Goal: Find specific page/section: Find specific page/section

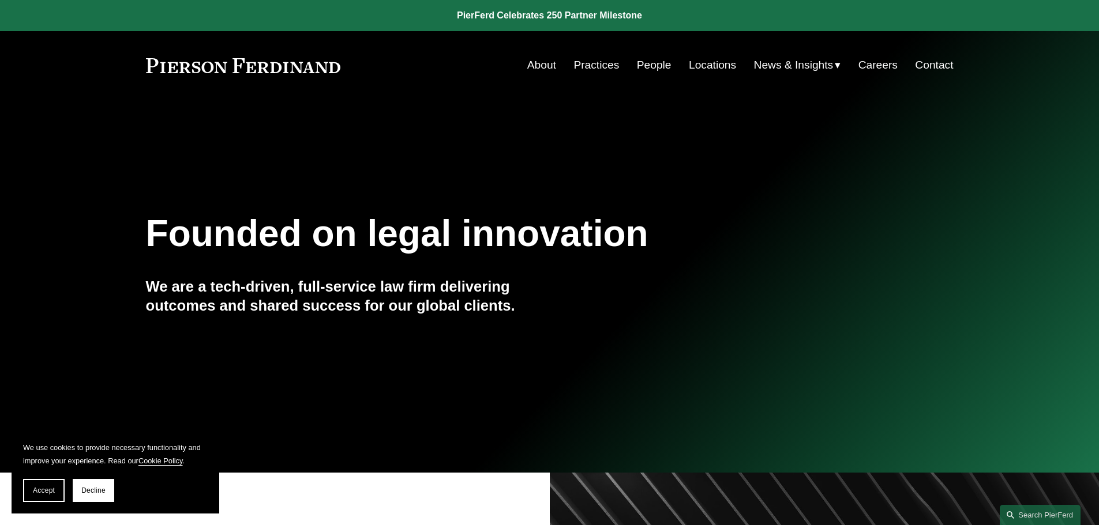
click at [701, 65] on link "Locations" at bounding box center [712, 65] width 47 height 22
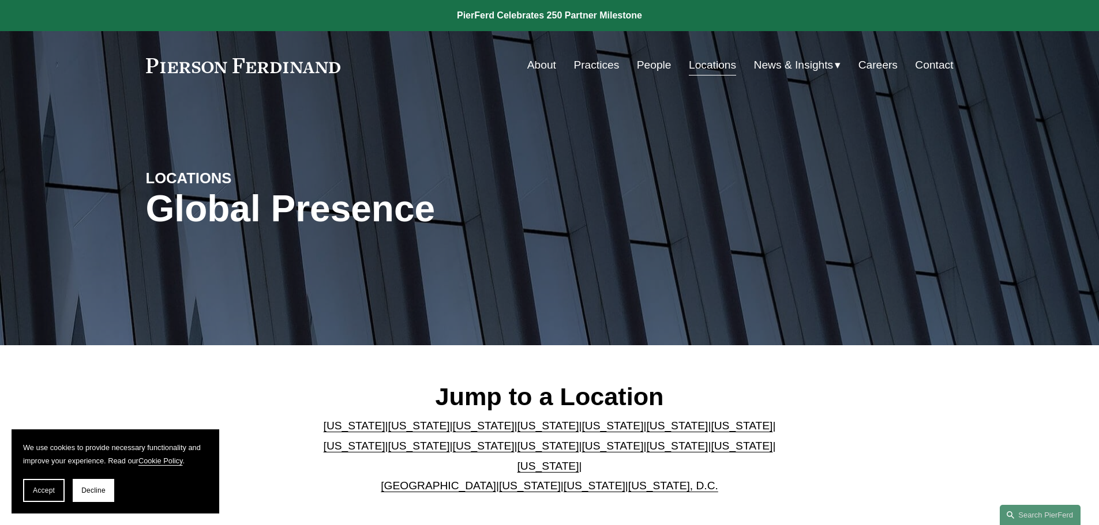
click at [646, 452] on link "[US_STATE]" at bounding box center [677, 446] width 62 height 12
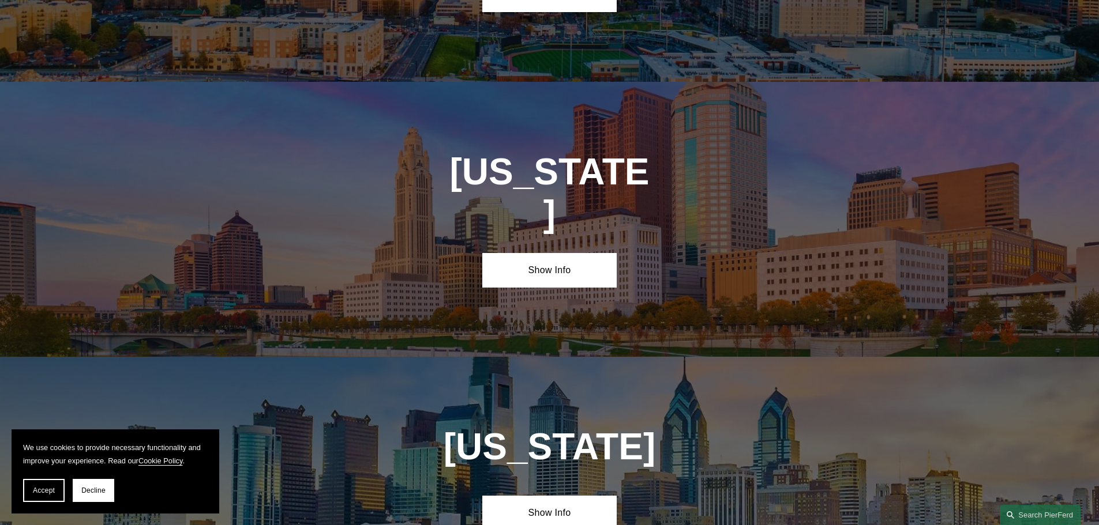
scroll to position [3439, 0]
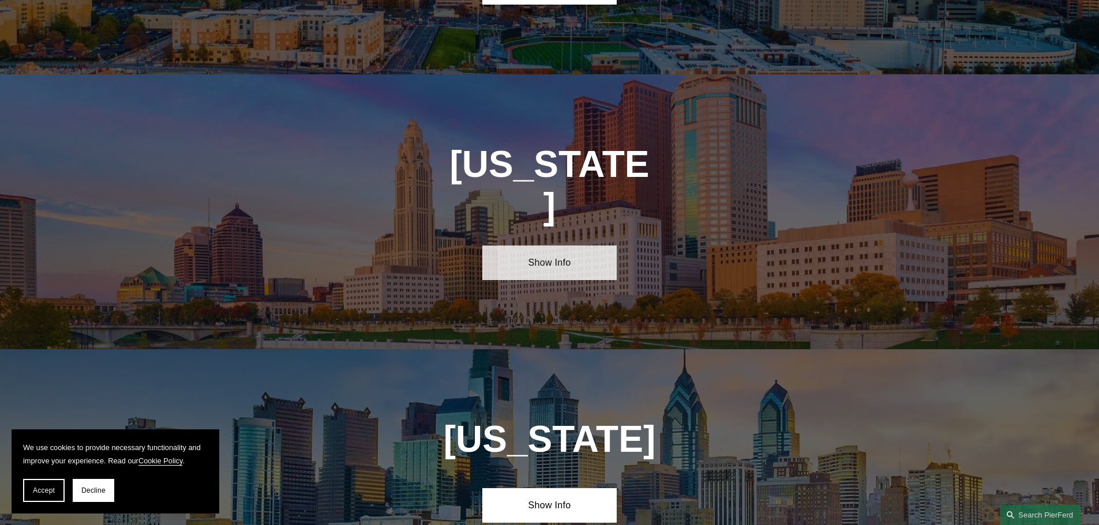
click at [546, 246] on link "Show Info" at bounding box center [549, 263] width 134 height 35
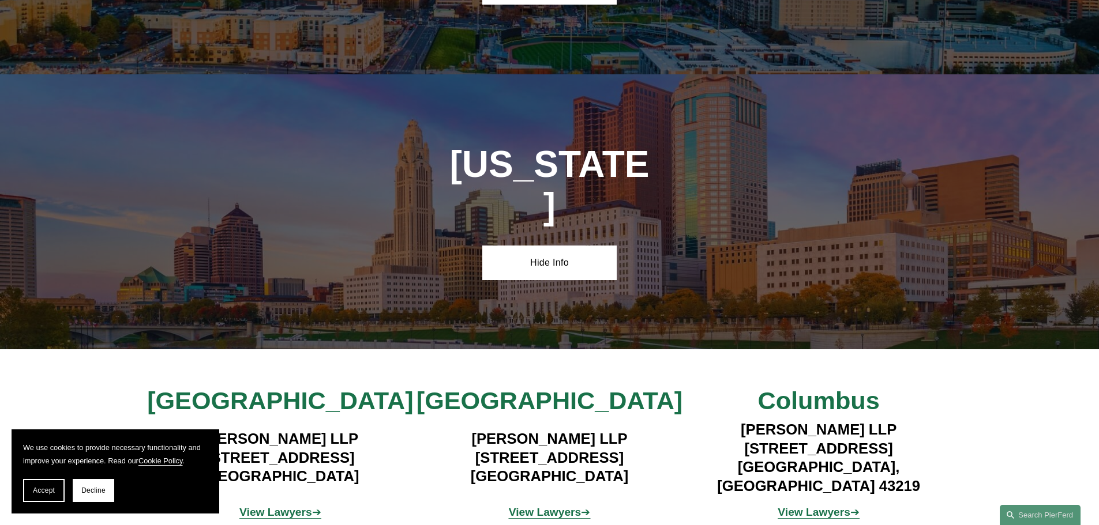
click at [800, 506] on strong "View Lawyers" at bounding box center [813, 512] width 73 height 12
click at [577, 506] on strong "View Lawyers" at bounding box center [545, 512] width 73 height 12
click at [287, 506] on strong "View Lawyers" at bounding box center [275, 512] width 73 height 12
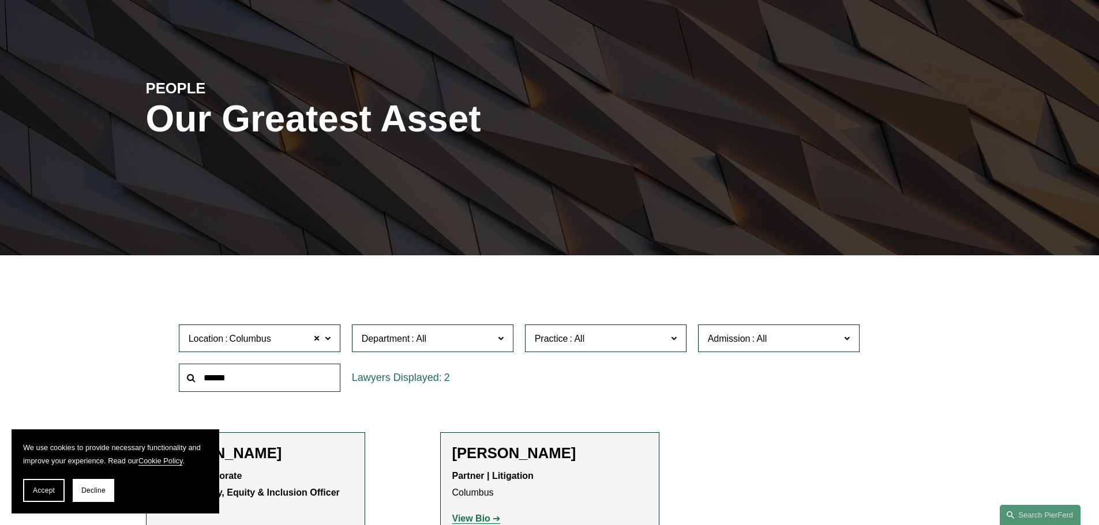
scroll to position [288, 0]
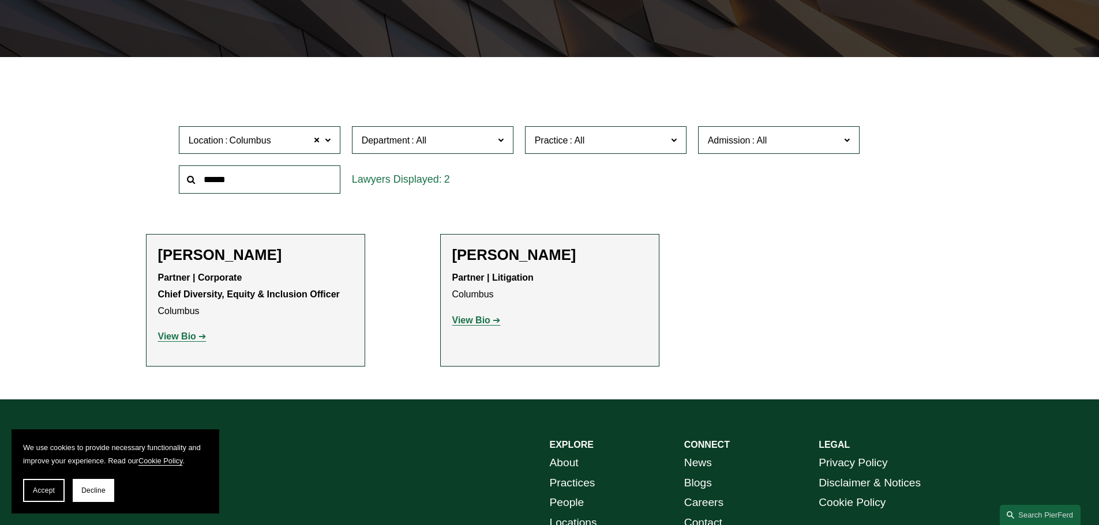
click at [489, 320] on strong "View Bio" at bounding box center [471, 320] width 38 height 10
click at [194, 336] on strong "View Bio" at bounding box center [177, 337] width 38 height 10
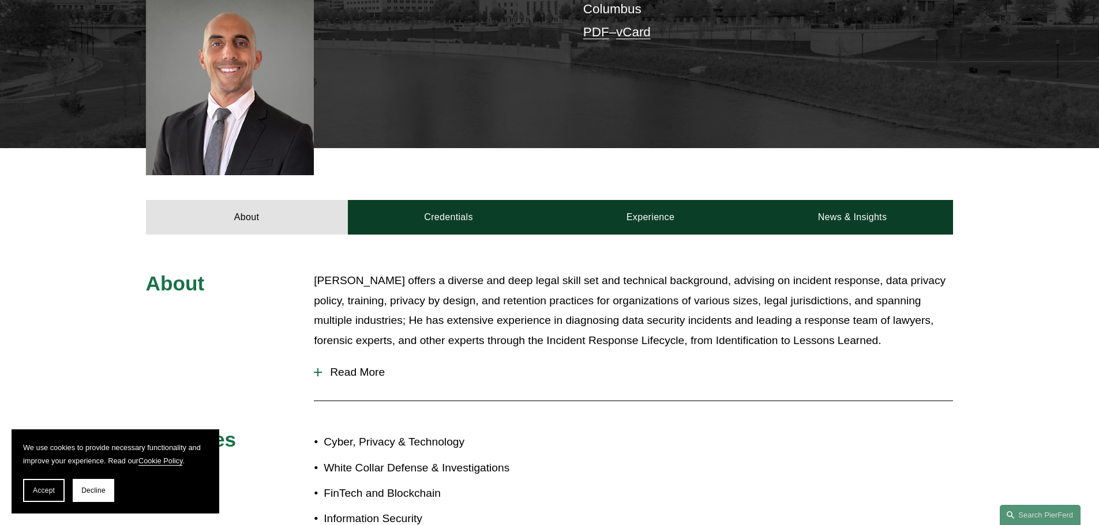
scroll to position [346, 0]
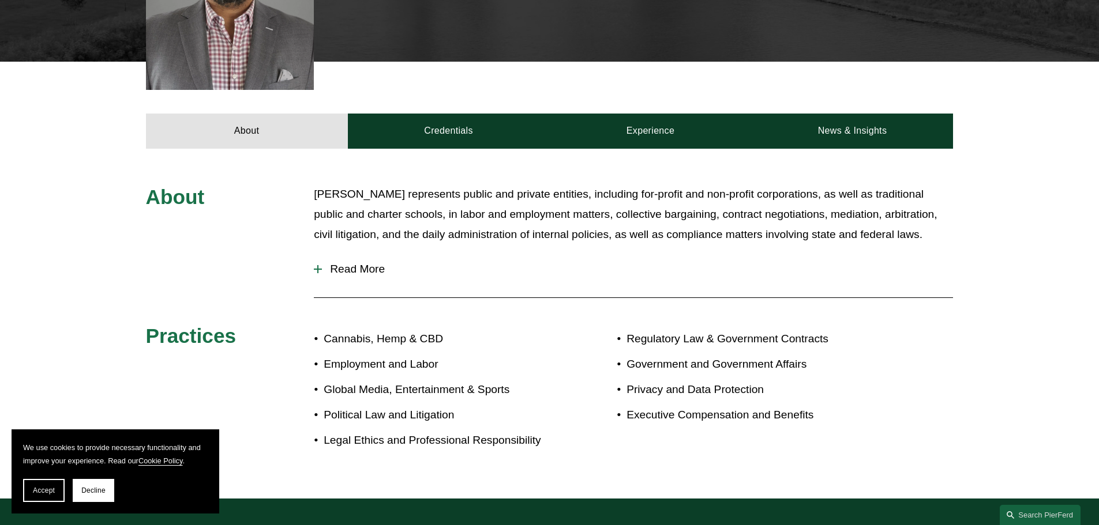
scroll to position [461, 0]
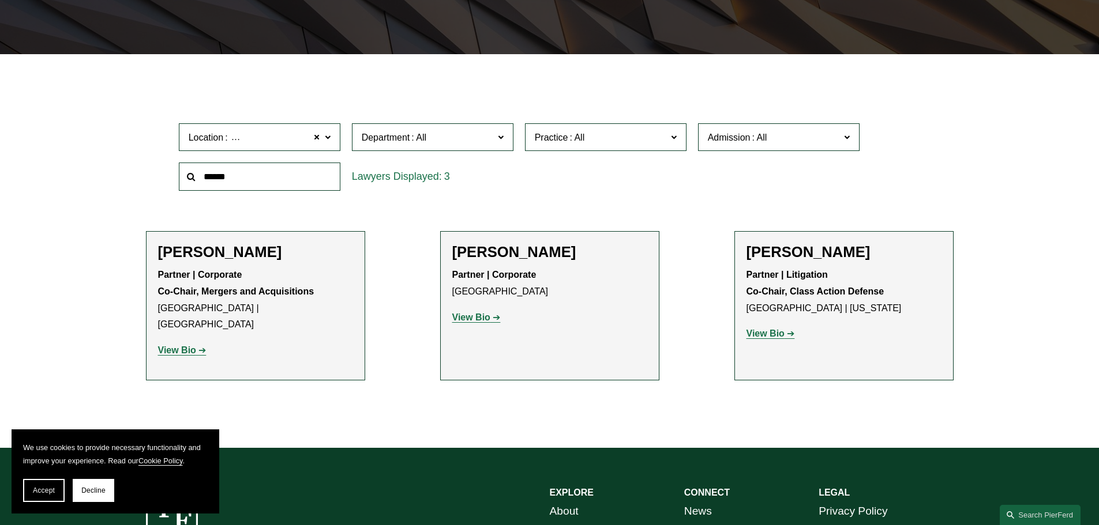
scroll to position [346, 0]
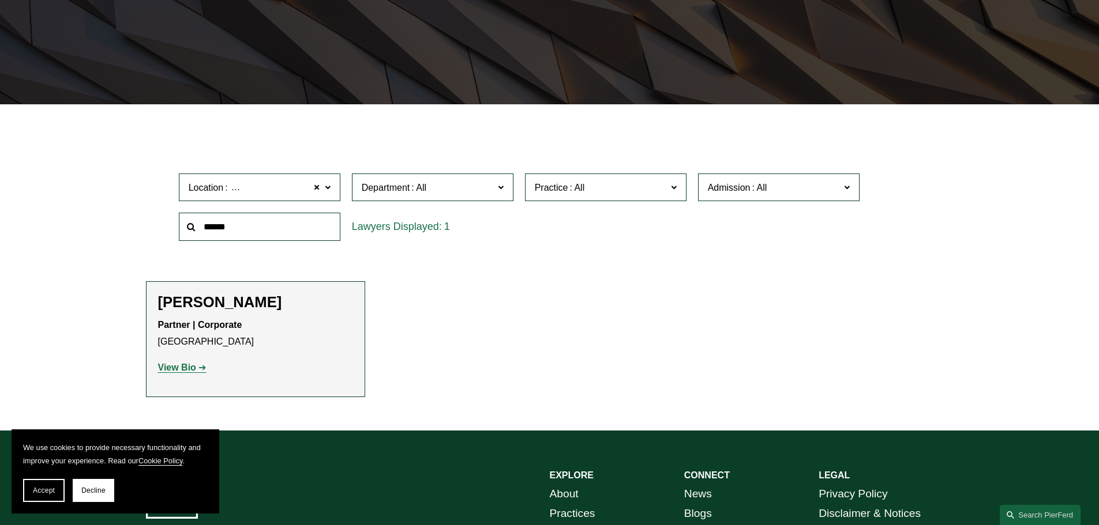
scroll to position [346, 0]
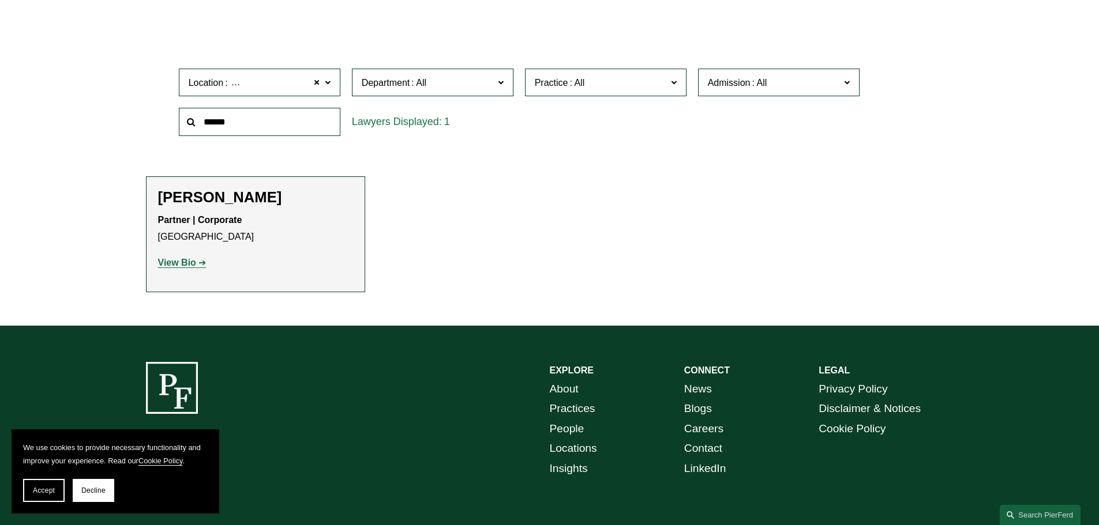
click at [183, 264] on strong "View Bio" at bounding box center [177, 263] width 38 height 10
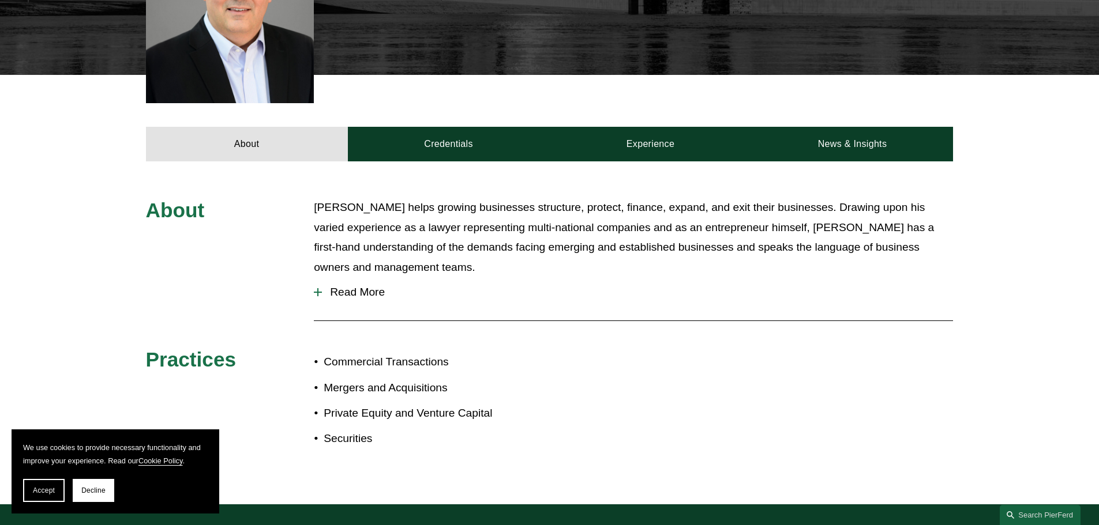
scroll to position [390, 0]
